Goal: Navigation & Orientation: Find specific page/section

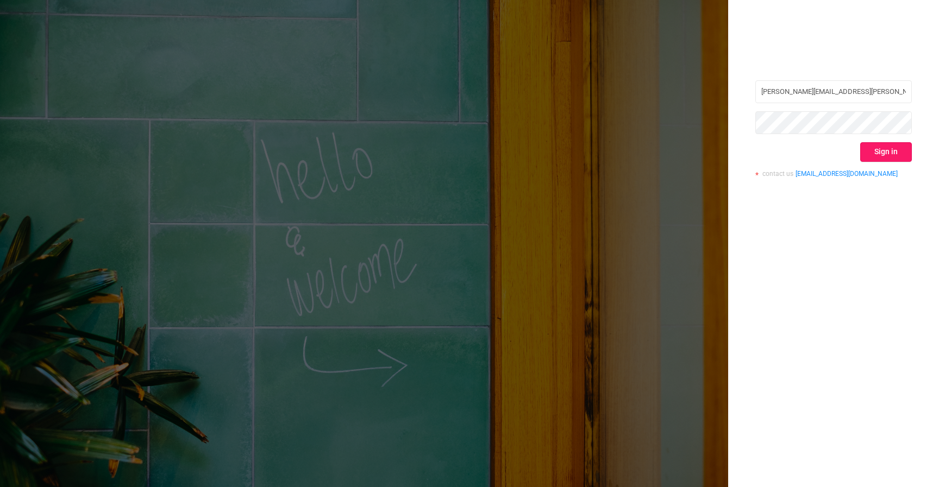
click at [890, 159] on button "Sign in" at bounding box center [886, 152] width 52 height 20
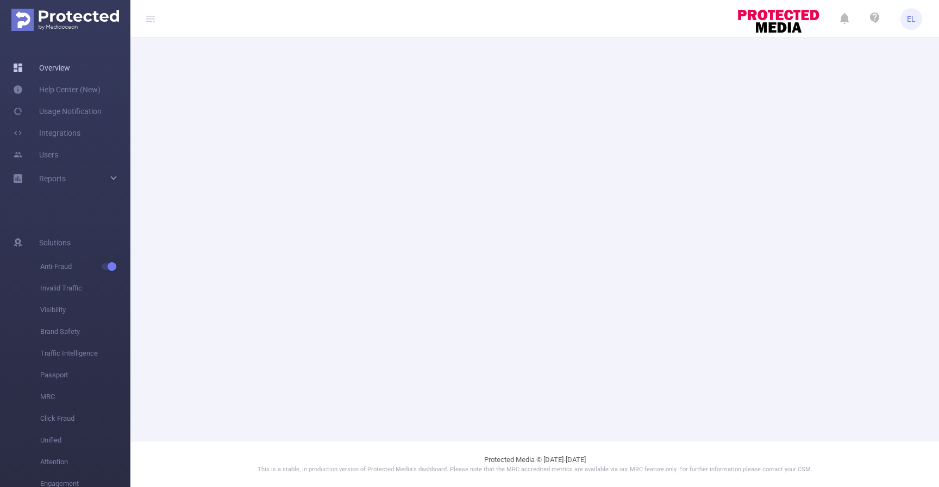
click at [70, 71] on link "Overview" at bounding box center [41, 68] width 57 height 22
click at [71, 180] on div "Reports" at bounding box center [65, 179] width 130 height 22
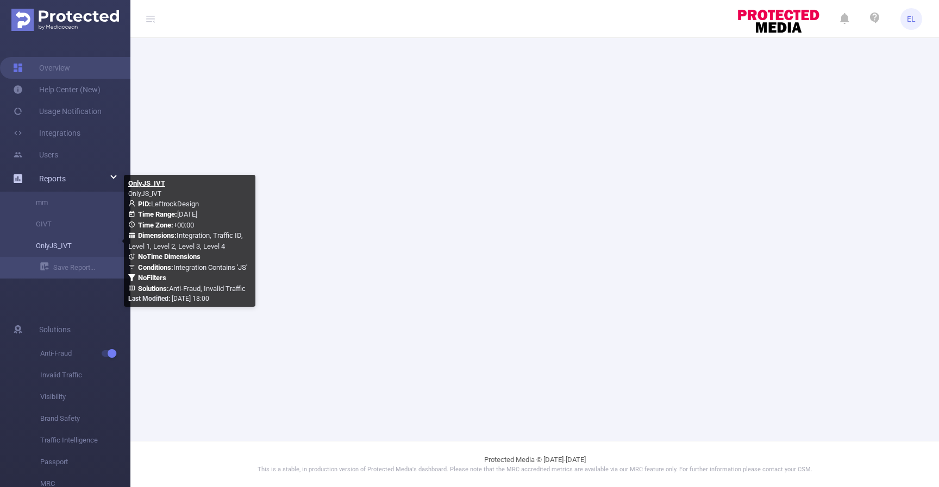
click at [73, 242] on link "OnlyJS_IVT" at bounding box center [70, 246] width 96 height 22
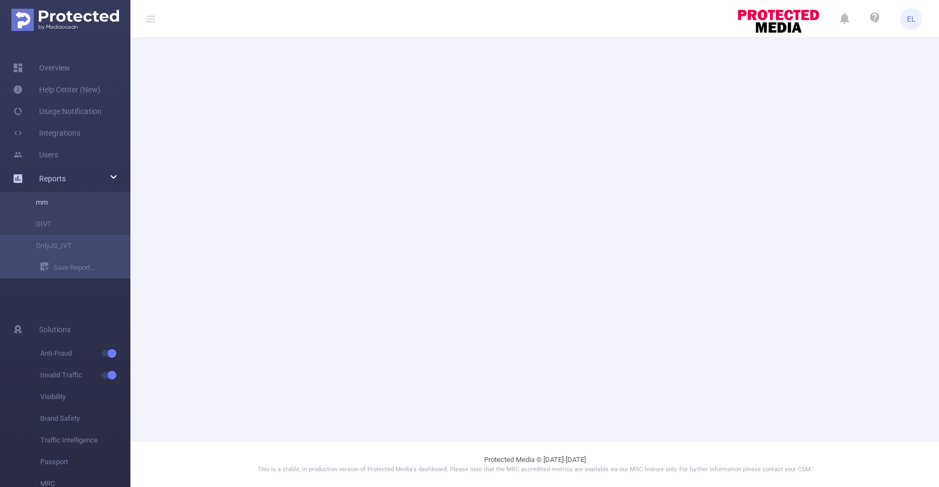
click at [61, 208] on link "mm" at bounding box center [70, 203] width 96 height 22
click at [257, 32] on header "EL" at bounding box center [469, 19] width 939 height 38
click at [49, 11] on img at bounding box center [65, 20] width 108 height 22
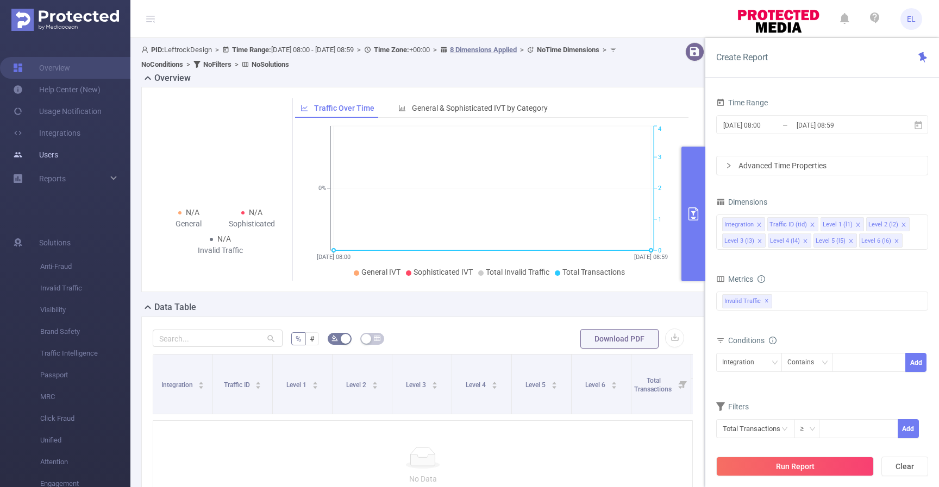
click at [58, 148] on link "Users" at bounding box center [35, 155] width 45 height 22
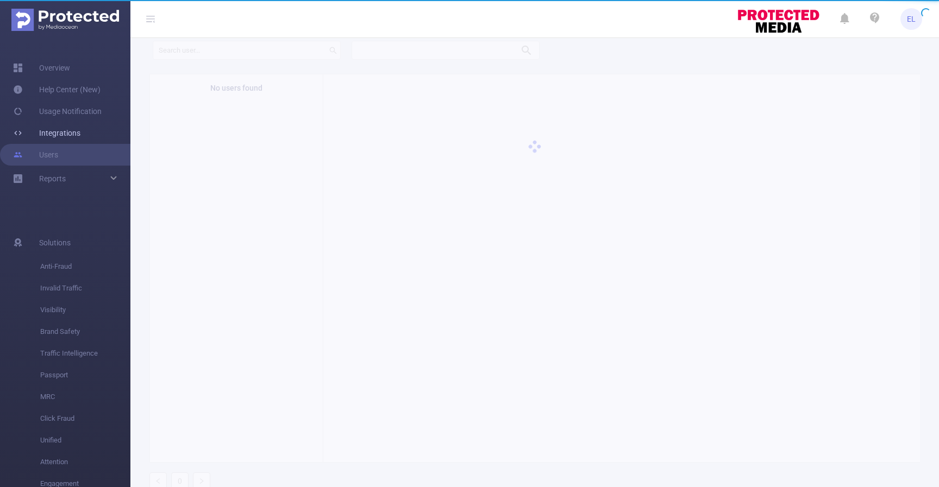
click at [80, 128] on link "Integrations" at bounding box center [46, 133] width 67 height 22
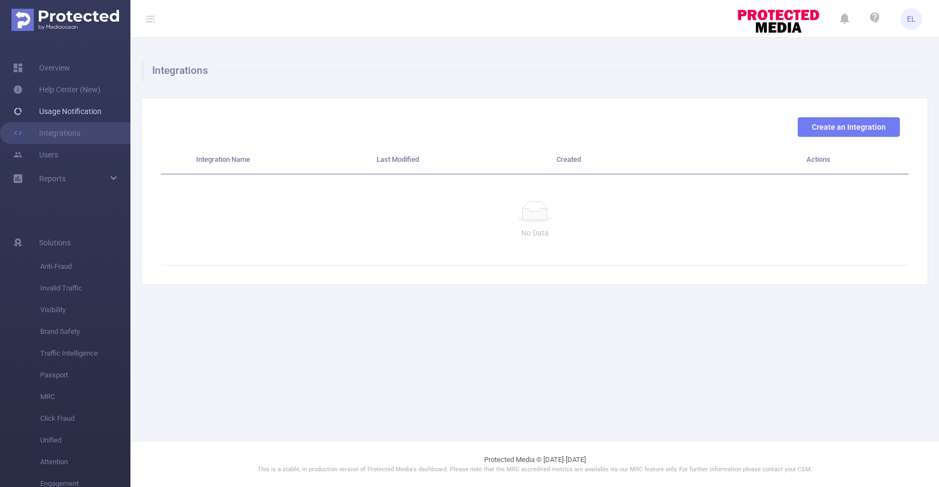
click at [93, 114] on link "Usage Notification" at bounding box center [57, 111] width 89 height 22
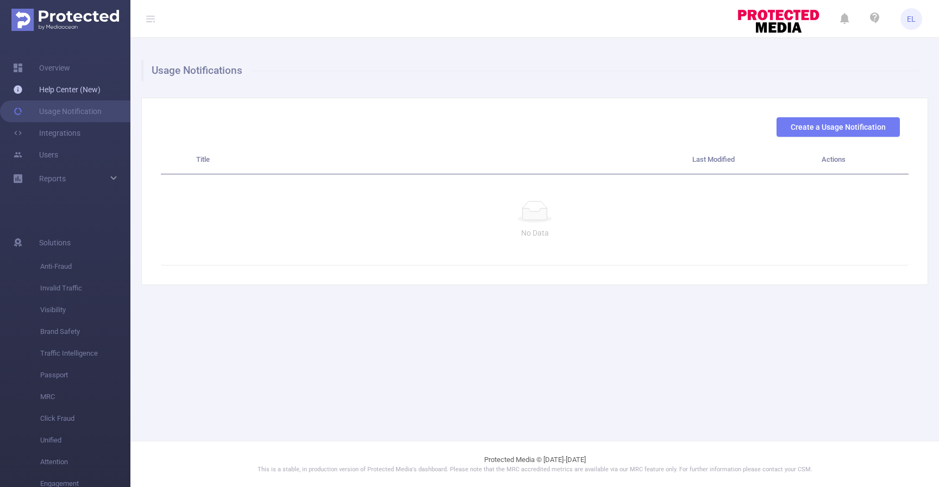
click at [83, 97] on link "Help Center (New)" at bounding box center [56, 90] width 87 height 22
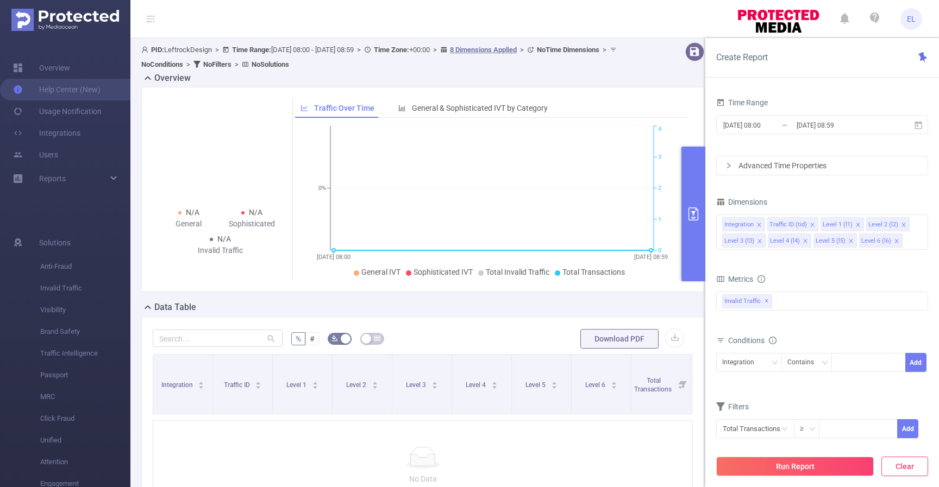
click at [903, 470] on button "Clear" at bounding box center [904, 467] width 47 height 20
click at [796, 18] on img at bounding box center [778, 19] width 85 height 30
click at [622, 433] on div "No Data" at bounding box center [423, 465] width 540 height 91
click at [914, 464] on button "Clear" at bounding box center [904, 467] width 47 height 20
click at [768, 12] on img at bounding box center [778, 19] width 85 height 30
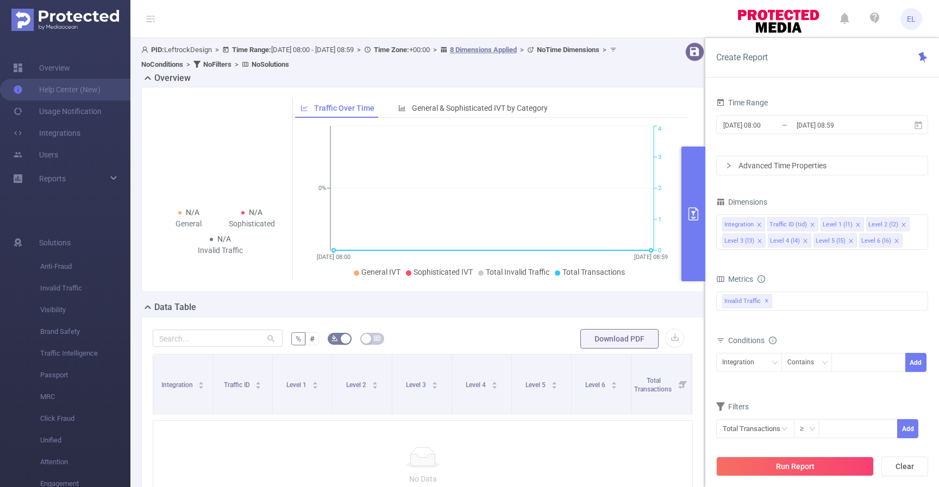
click at [911, 20] on span "EL" at bounding box center [911, 19] width 9 height 22
click at [919, 20] on span "EL" at bounding box center [911, 19] width 22 height 22
click at [777, 27] on img at bounding box center [778, 19] width 85 height 30
click at [868, 21] on icon at bounding box center [874, 17] width 13 height 13
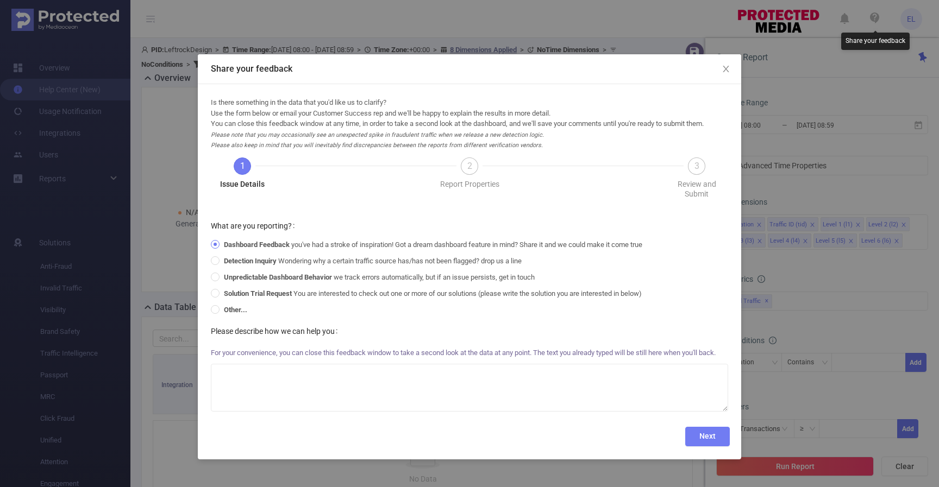
click at [877, 21] on div "Share your feedback Is there something in the data that you'd like us to clarif…" at bounding box center [469, 243] width 939 height 487
